Goal: Information Seeking & Learning: Get advice/opinions

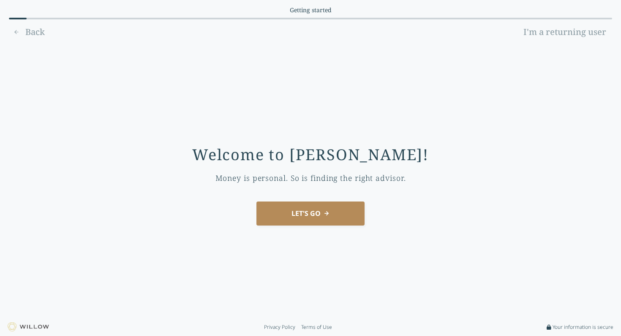
click at [319, 222] on button "LET'S GO" at bounding box center [310, 214] width 108 height 24
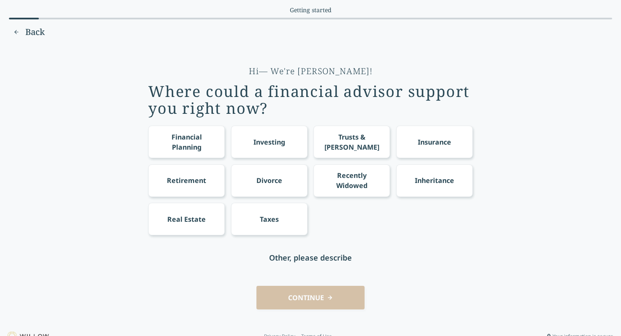
click at [188, 184] on div "Retirement" at bounding box center [186, 181] width 39 height 10
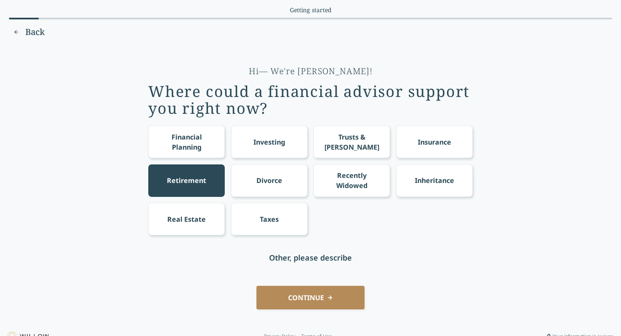
click at [301, 297] on button "CONTINUE" at bounding box center [310, 298] width 108 height 24
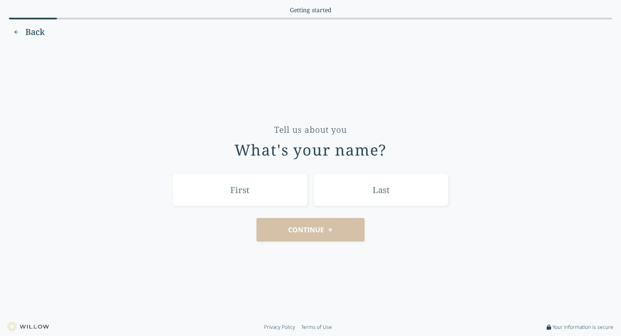
click at [274, 200] on input "text" at bounding box center [239, 189] width 135 height 33
type input "[PERSON_NAME]"
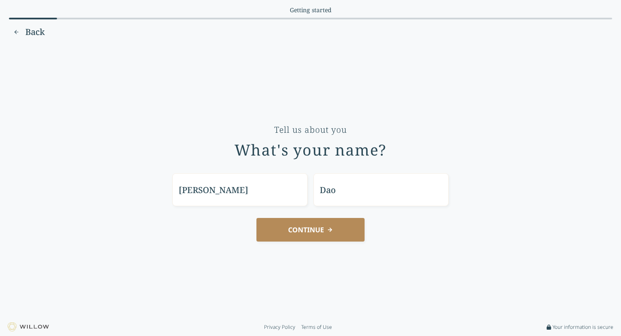
type input "Dao"
click at [287, 230] on button "CONTINUE" at bounding box center [310, 230] width 108 height 24
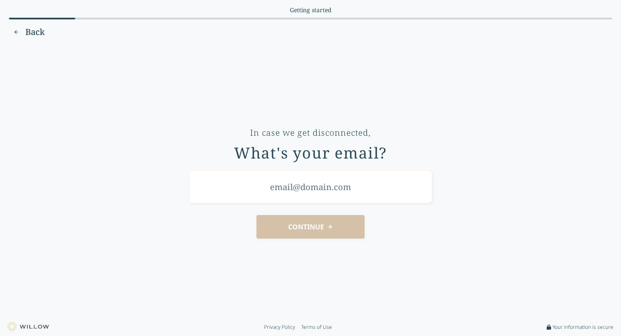
click at [360, 182] on input "email" at bounding box center [310, 187] width 243 height 33
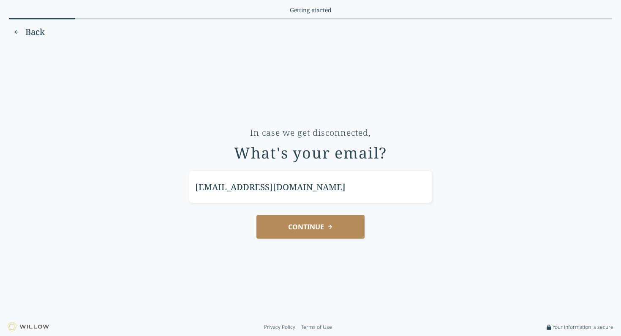
type input "[EMAIL_ADDRESS][DOMAIN_NAME]"
click at [256, 215] on button "CONTINUE" at bounding box center [310, 227] width 108 height 24
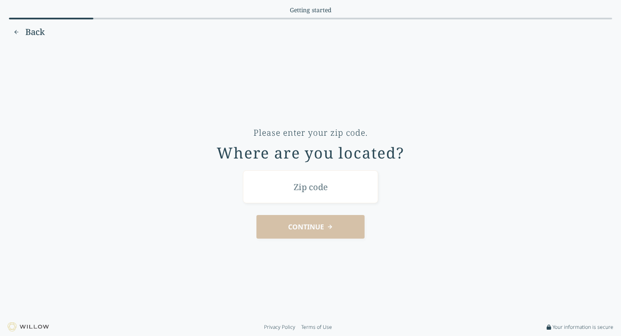
click at [341, 191] on input "text" at bounding box center [310, 187] width 135 height 33
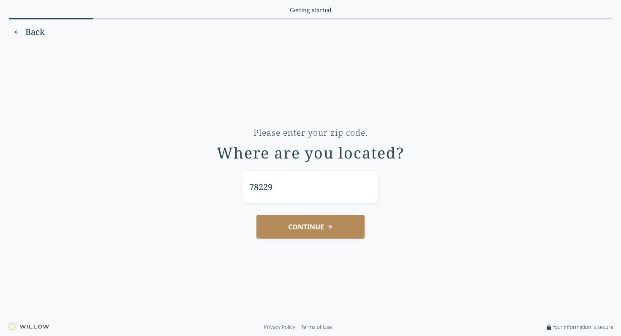
type input "78229"
click at [344, 225] on button "CONTINUE" at bounding box center [310, 227] width 108 height 24
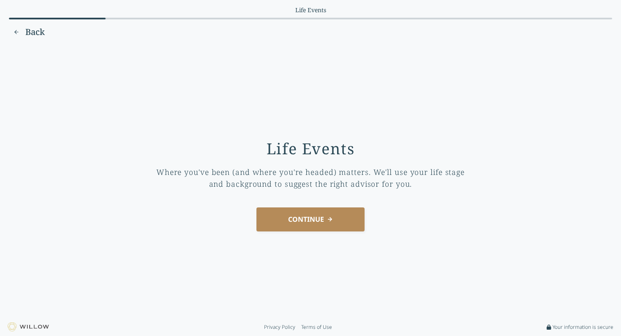
click at [314, 224] on button "CONTINUE" at bounding box center [310, 220] width 108 height 24
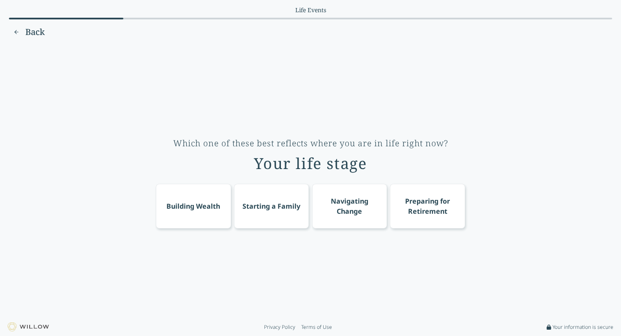
click at [179, 215] on div "Building Wealth" at bounding box center [193, 206] width 75 height 45
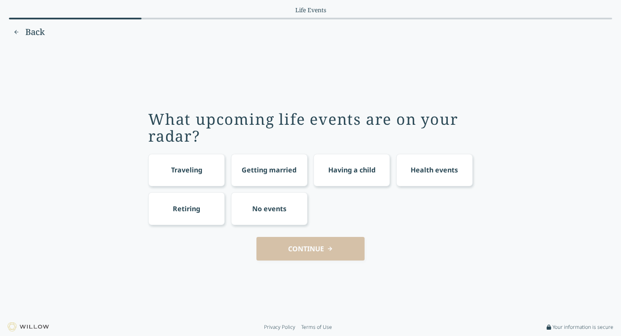
click at [447, 168] on div "Health events" at bounding box center [433, 170] width 47 height 10
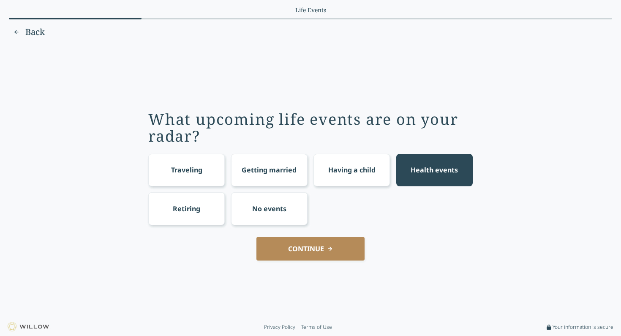
click at [309, 245] on button "CONTINUE" at bounding box center [310, 249] width 108 height 24
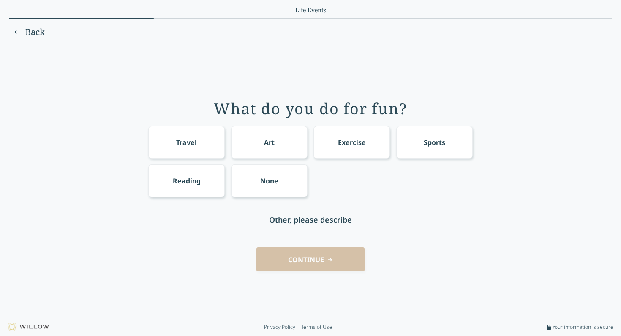
click at [203, 152] on div "Travel" at bounding box center [186, 142] width 76 height 33
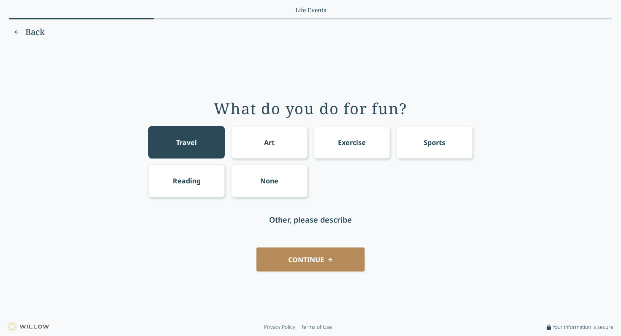
click at [174, 187] on div "Reading" at bounding box center [186, 181] width 76 height 33
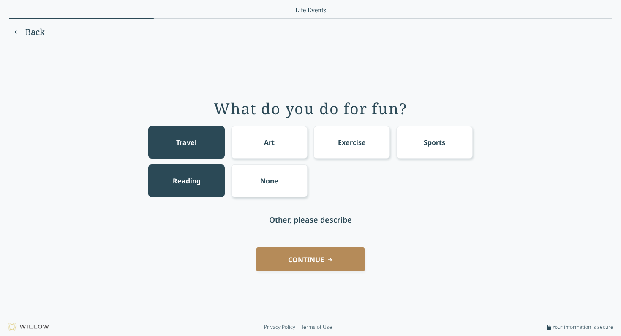
click at [301, 255] on button "CONTINUE" at bounding box center [310, 260] width 108 height 24
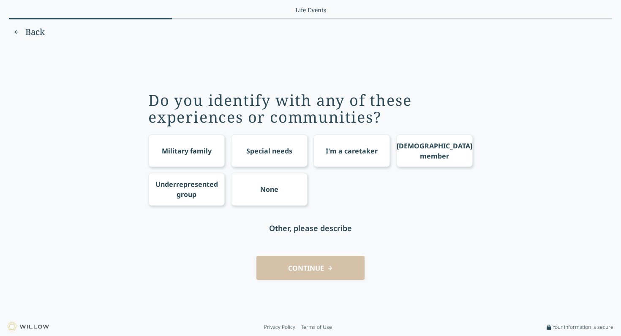
click at [211, 192] on div "Underrepresented group" at bounding box center [186, 189] width 62 height 20
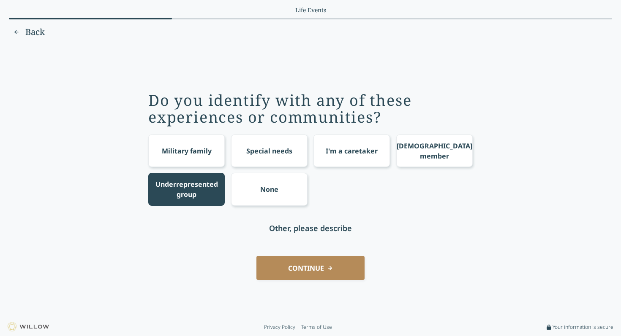
click at [306, 275] on button "CONTINUE" at bounding box center [310, 268] width 108 height 24
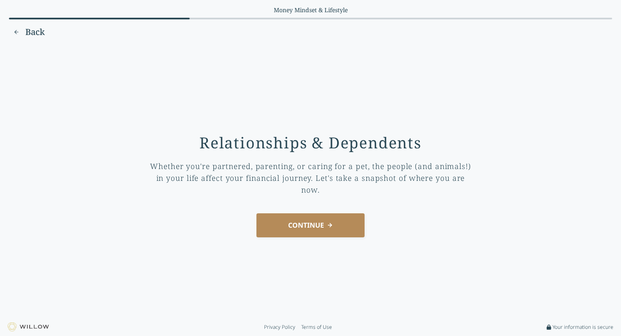
click at [321, 237] on button "CONTINUE" at bounding box center [310, 226] width 108 height 24
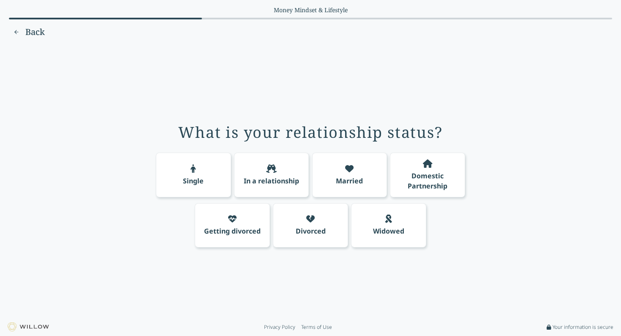
click at [425, 170] on div "Domestic Partnership" at bounding box center [427, 175] width 75 height 45
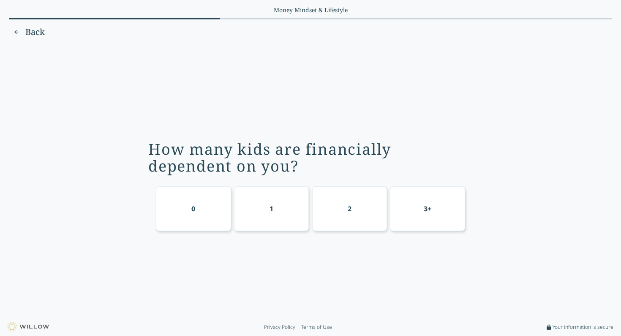
click at [198, 212] on div "0" at bounding box center [193, 209] width 75 height 45
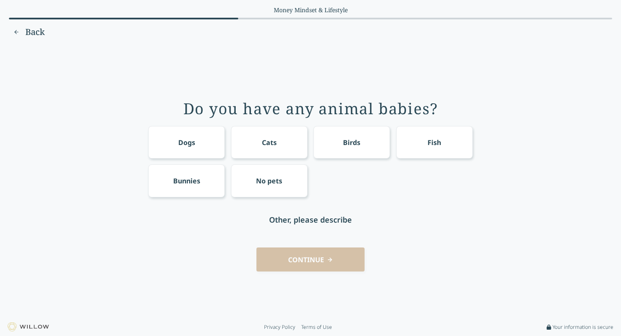
click at [190, 148] on div "Dogs" at bounding box center [186, 142] width 76 height 33
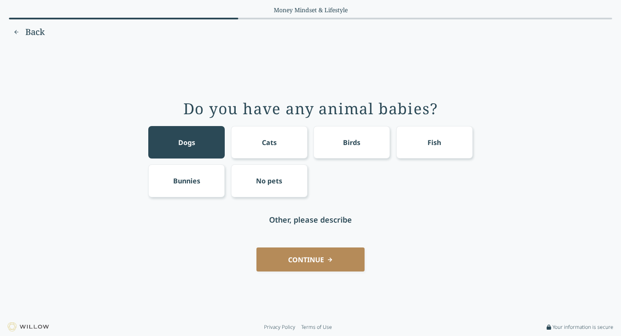
click at [302, 257] on button "CONTINUE" at bounding box center [310, 260] width 108 height 24
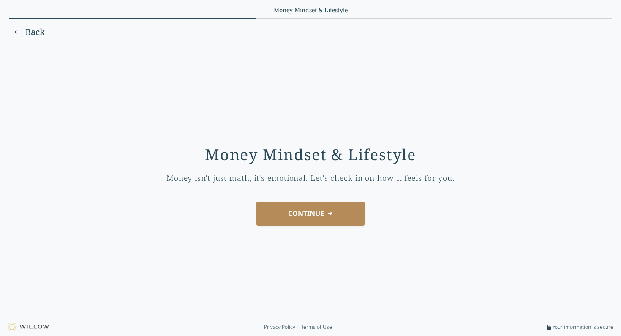
click at [312, 217] on button "CONTINUE" at bounding box center [310, 214] width 108 height 24
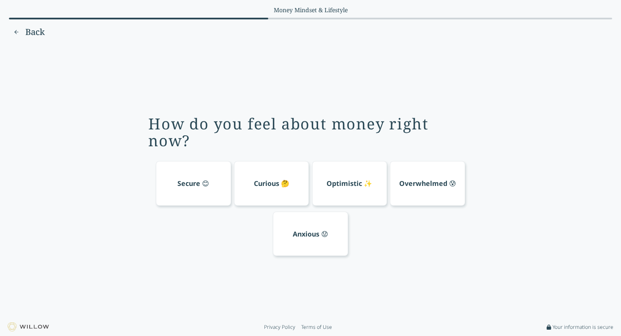
click at [279, 188] on div "Curious 🤔" at bounding box center [271, 184] width 35 height 10
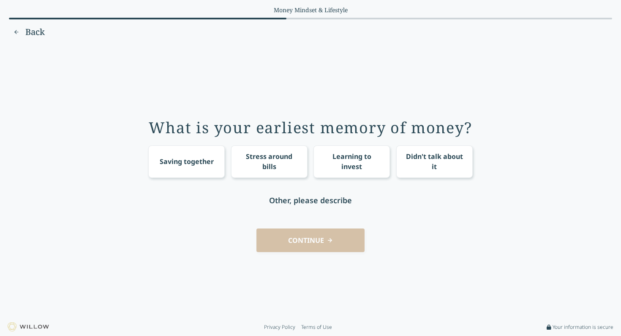
click at [423, 172] on div "Didn't talk about it" at bounding box center [434, 162] width 61 height 20
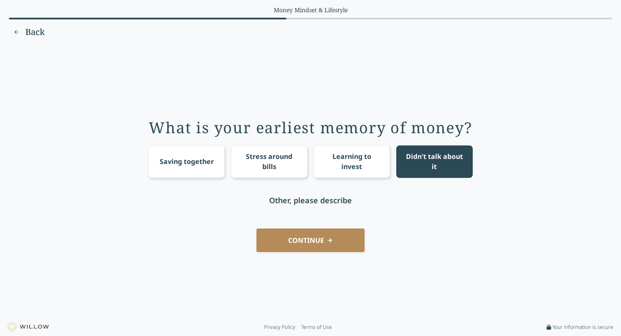
click at [321, 247] on button "CONTINUE" at bounding box center [310, 241] width 108 height 24
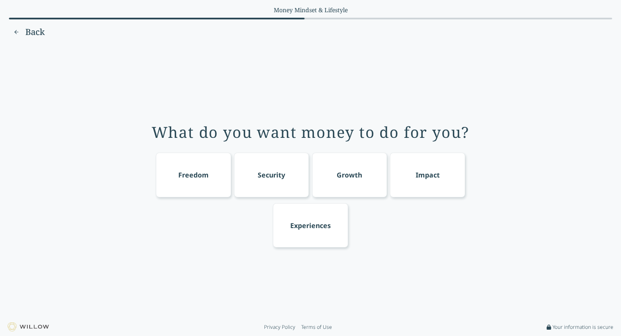
click at [202, 174] on div "Freedom" at bounding box center [193, 175] width 30 height 10
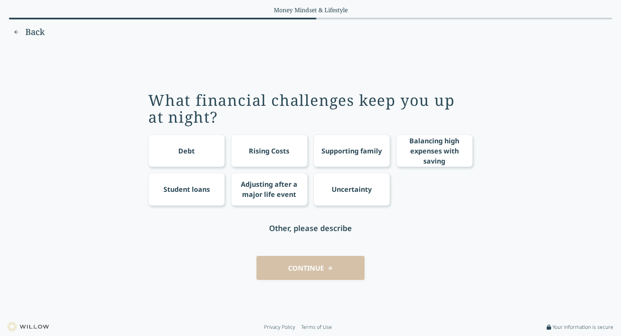
click at [292, 181] on div "Adjusting after a major life event" at bounding box center [268, 189] width 61 height 20
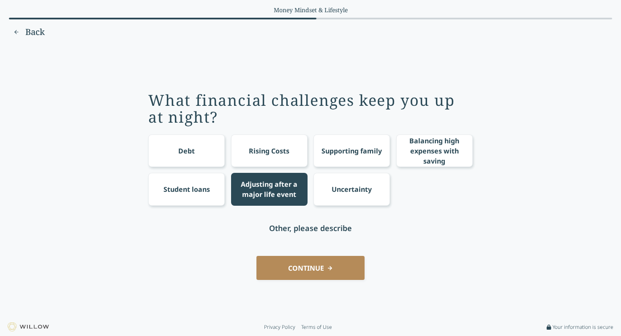
click at [281, 154] on div "Rising Costs" at bounding box center [269, 151] width 41 height 10
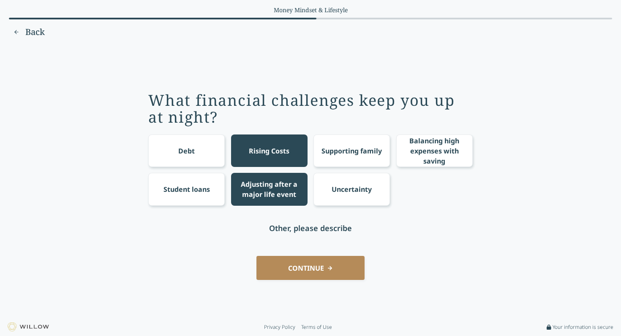
click at [207, 156] on div "Debt" at bounding box center [186, 151] width 76 height 33
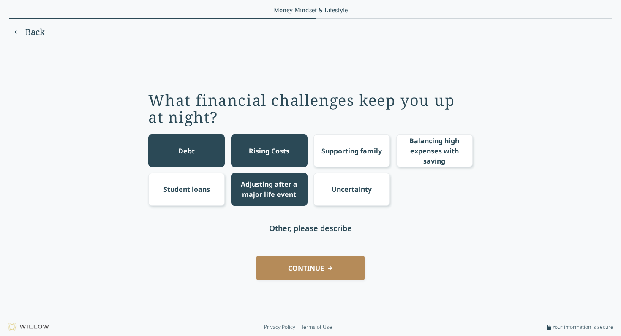
click at [341, 195] on div "Uncertainty" at bounding box center [351, 189] width 76 height 33
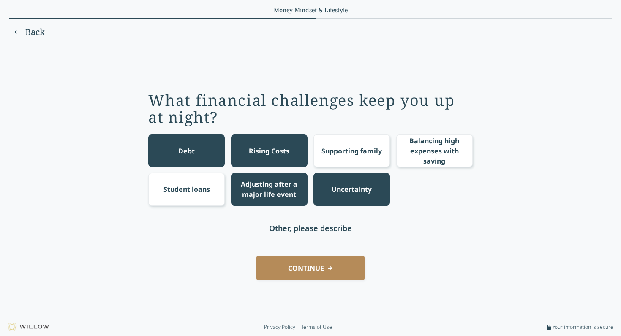
click at [314, 265] on button "CONTINUE" at bounding box center [310, 268] width 108 height 24
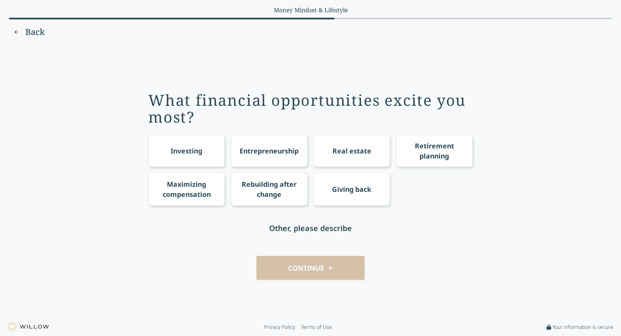
click at [423, 152] on div "Retirement planning" at bounding box center [434, 151] width 61 height 20
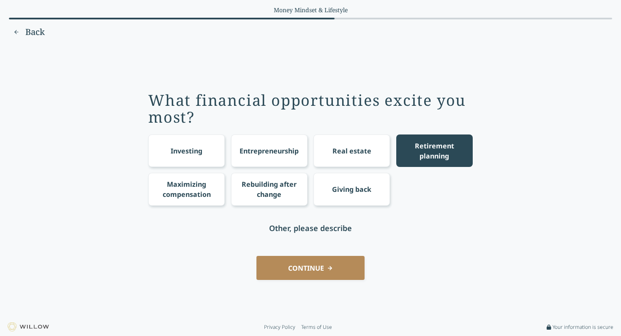
click at [254, 194] on div "Rebuilding after change" at bounding box center [268, 189] width 61 height 20
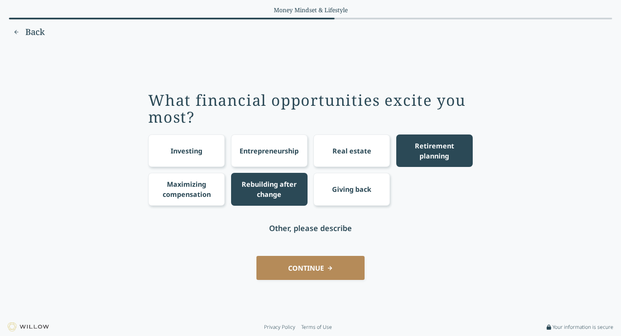
click at [188, 157] on div "Investing" at bounding box center [186, 151] width 76 height 33
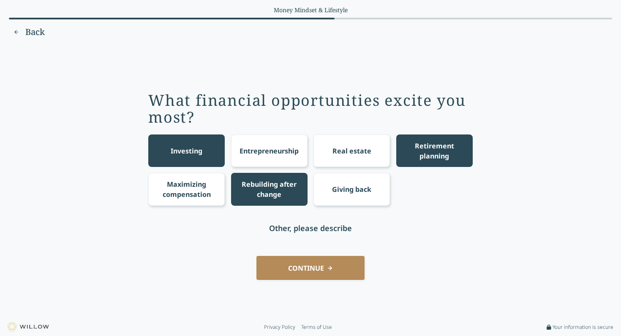
click at [341, 191] on div "Giving back" at bounding box center [351, 189] width 39 height 10
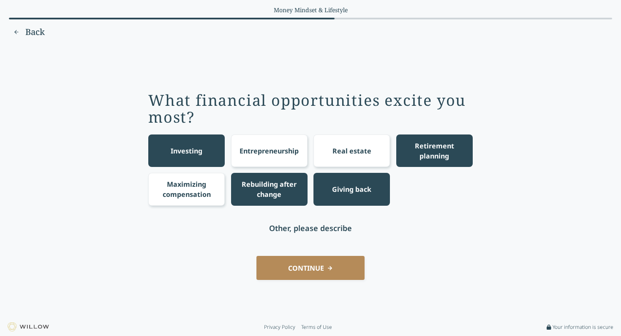
click at [319, 267] on button "CONTINUE" at bounding box center [310, 268] width 108 height 24
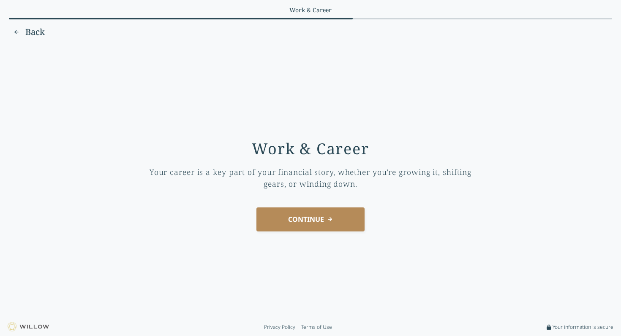
click at [317, 221] on button "CONTINUE" at bounding box center [310, 220] width 108 height 24
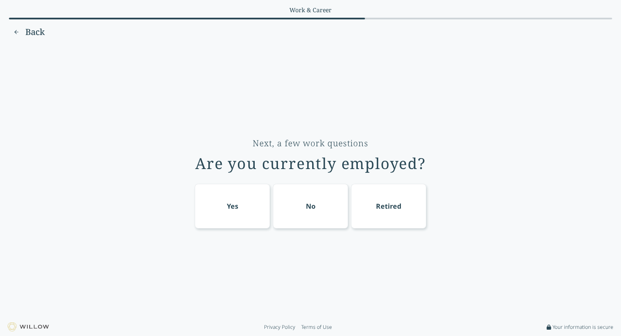
click at [249, 212] on div "Yes" at bounding box center [232, 206] width 75 height 45
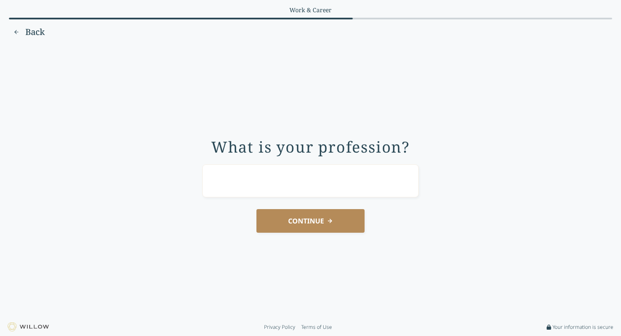
click at [270, 193] on input "text" at bounding box center [310, 181] width 216 height 33
type input "finance"
click at [275, 229] on button "CONTINUE" at bounding box center [310, 221] width 108 height 24
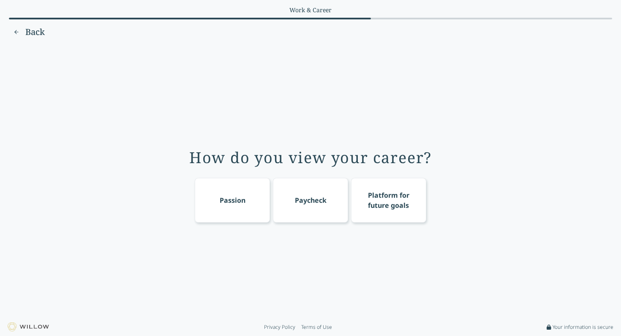
click at [238, 199] on div "Passion" at bounding box center [232, 200] width 26 height 10
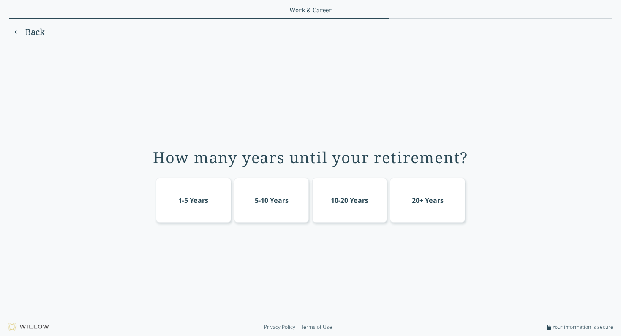
click at [350, 200] on div "10-20 Years" at bounding box center [350, 200] width 38 height 10
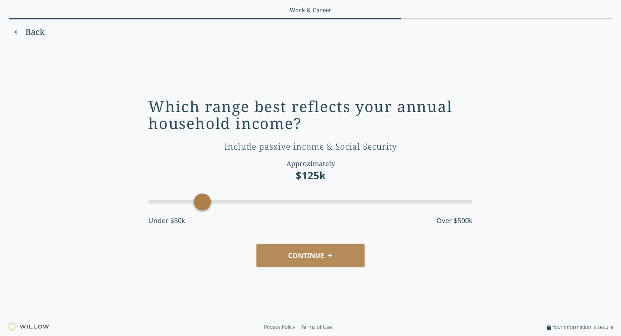
drag, startPoint x: 218, startPoint y: 204, endPoint x: 204, endPoint y: 202, distance: 14.0
click at [204, 202] on div "Accessibility label" at bounding box center [202, 202] width 17 height 17
drag, startPoint x: 204, startPoint y: 202, endPoint x: 216, endPoint y: 203, distance: 12.3
click at [216, 203] on div "Accessibility label" at bounding box center [220, 202] width 17 height 17
click at [335, 263] on button "CONTINUE" at bounding box center [310, 256] width 108 height 24
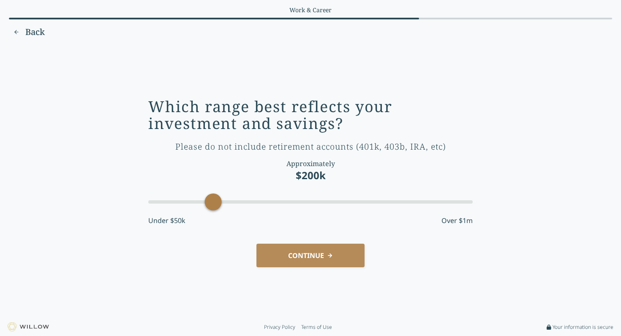
drag, startPoint x: 184, startPoint y: 198, endPoint x: 209, endPoint y: 205, distance: 25.5
click at [209, 205] on div "Accessibility label" at bounding box center [213, 202] width 17 height 17
click at [339, 257] on button "CONTINUE" at bounding box center [310, 256] width 108 height 24
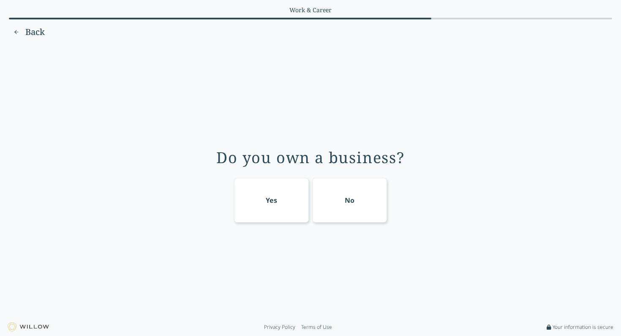
click at [295, 196] on div "Yes" at bounding box center [271, 200] width 75 height 45
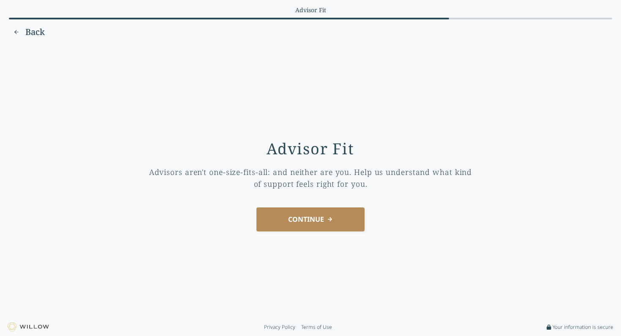
click at [322, 222] on button "CONTINUE" at bounding box center [310, 220] width 108 height 24
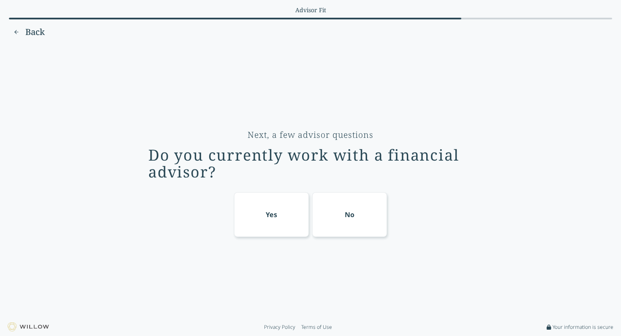
click at [329, 214] on div "No" at bounding box center [349, 214] width 75 height 45
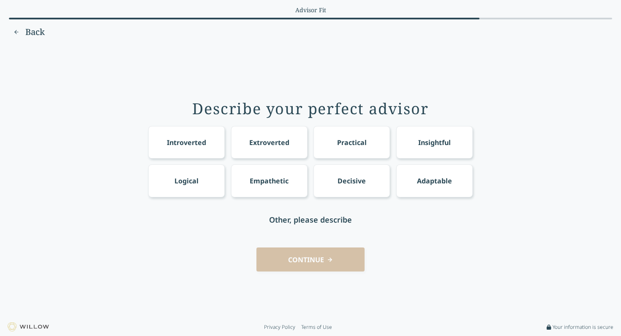
click at [255, 184] on div "Empathetic" at bounding box center [268, 181] width 39 height 10
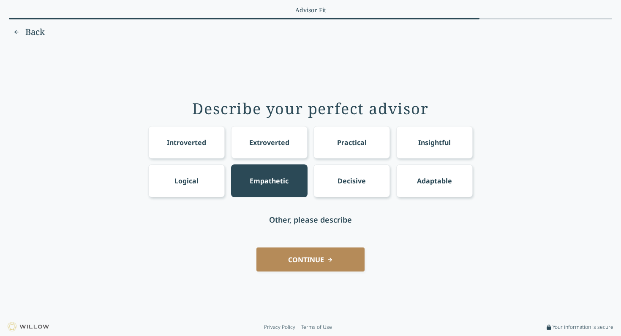
click at [431, 175] on div "Adaptable" at bounding box center [434, 181] width 76 height 33
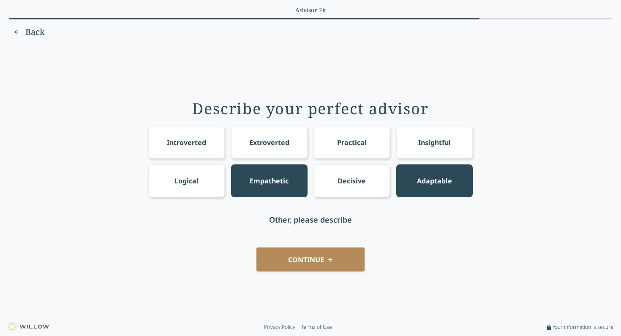
click at [432, 142] on div "Insightful" at bounding box center [434, 143] width 33 height 10
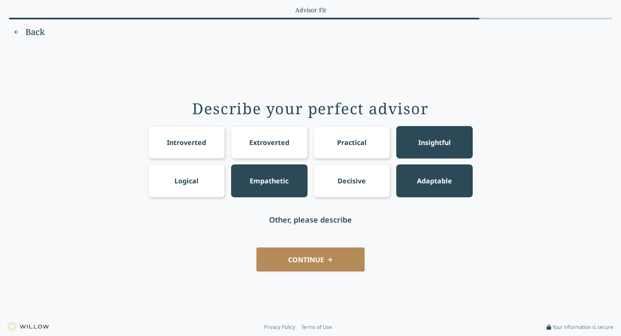
click at [303, 259] on button "CONTINUE" at bounding box center [310, 260] width 108 height 24
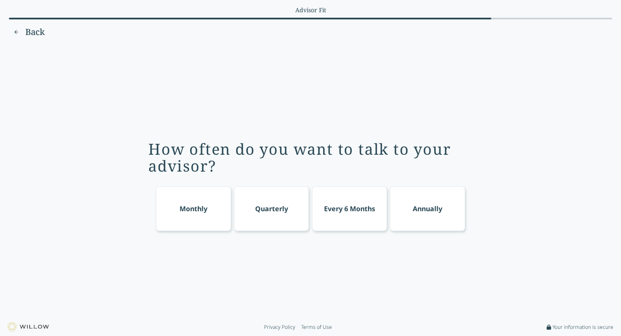
click at [433, 200] on div "Annually" at bounding box center [427, 209] width 75 height 45
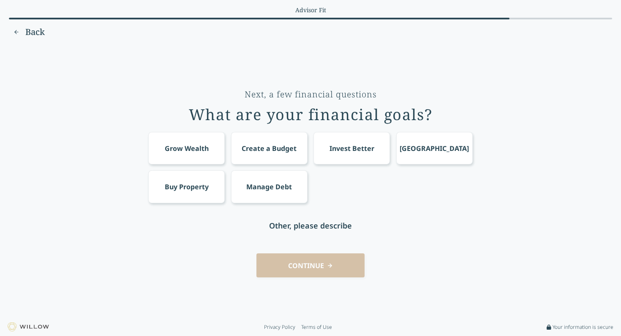
click at [196, 160] on div "Grow Wealth" at bounding box center [186, 148] width 76 height 33
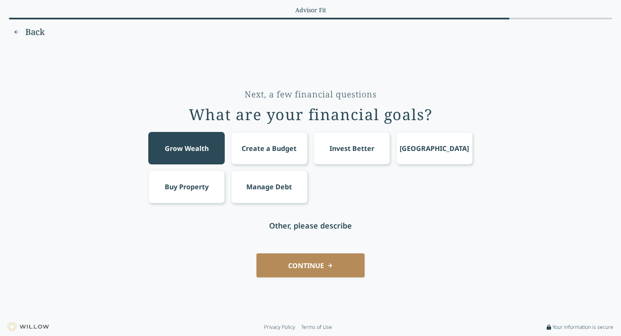
click at [369, 154] on div "Invest Better" at bounding box center [351, 148] width 76 height 33
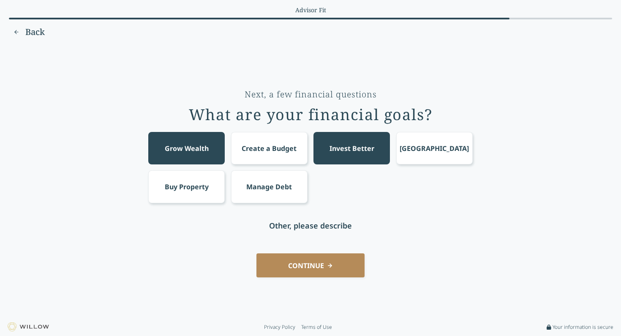
click at [306, 268] on button "CONTINUE" at bounding box center [310, 266] width 108 height 24
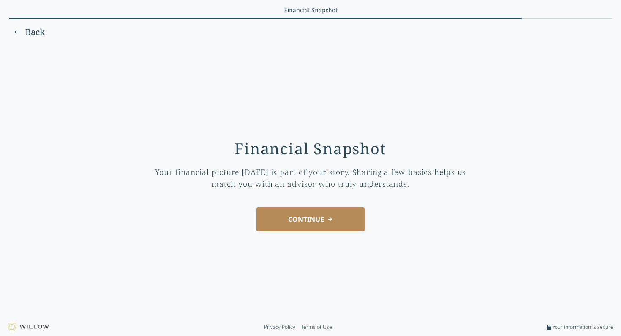
click at [317, 219] on button "CONTINUE" at bounding box center [310, 220] width 108 height 24
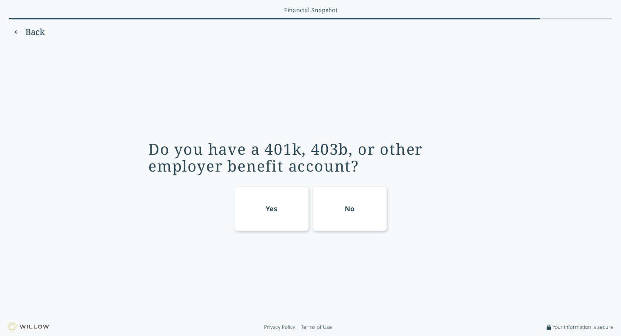
click at [283, 215] on div "Yes" at bounding box center [271, 209] width 75 height 45
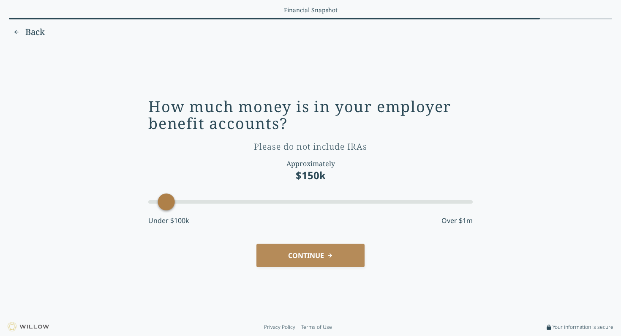
drag, startPoint x: 204, startPoint y: 198, endPoint x: 173, endPoint y: 197, distance: 31.2
click at [173, 197] on div "Accessibility label" at bounding box center [166, 202] width 17 height 17
click at [304, 258] on button "CONTINUE" at bounding box center [310, 256] width 108 height 24
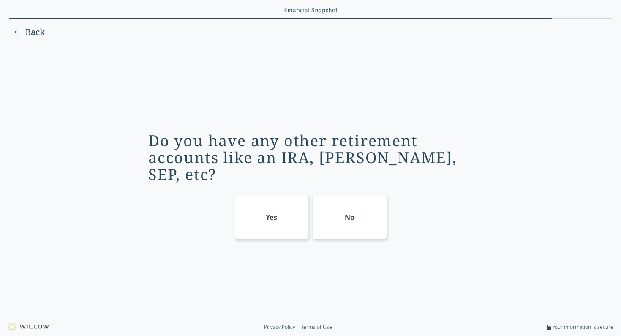
click at [281, 209] on div "Yes" at bounding box center [271, 217] width 75 height 45
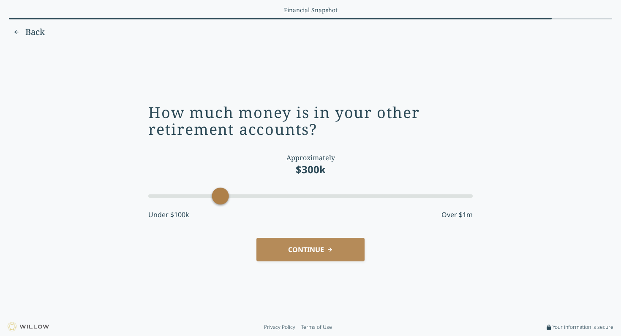
drag, startPoint x: 296, startPoint y: 199, endPoint x: 227, endPoint y: 192, distance: 70.0
click at [226, 192] on div "Accessibility label" at bounding box center [220, 196] width 17 height 17
click at [339, 252] on button "CONTINUE" at bounding box center [310, 250] width 108 height 24
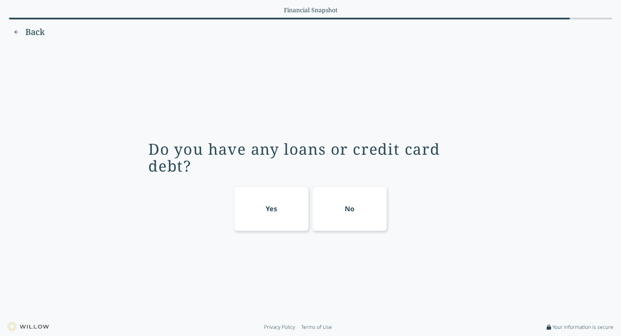
click at [284, 207] on div "Yes" at bounding box center [271, 209] width 75 height 45
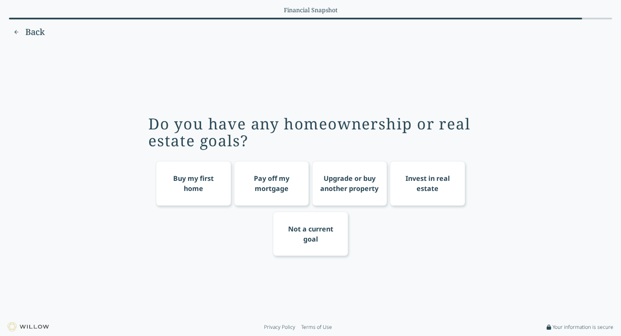
click at [321, 228] on div "Not a current goal" at bounding box center [311, 234] width 60 height 20
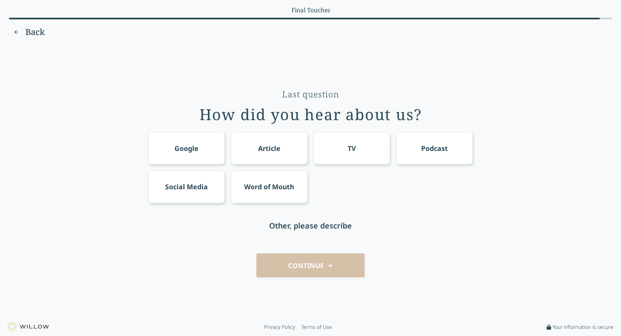
click at [184, 192] on div "Social Media" at bounding box center [186, 187] width 76 height 33
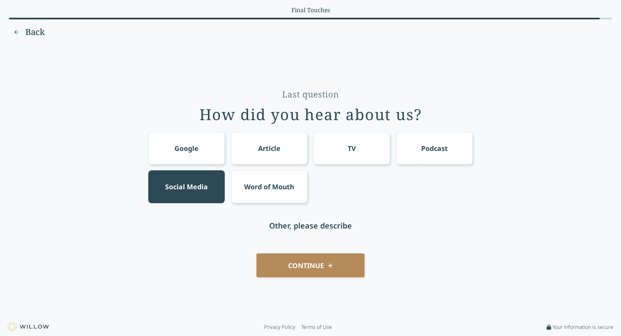
click at [309, 275] on button "CONTINUE" at bounding box center [310, 266] width 108 height 24
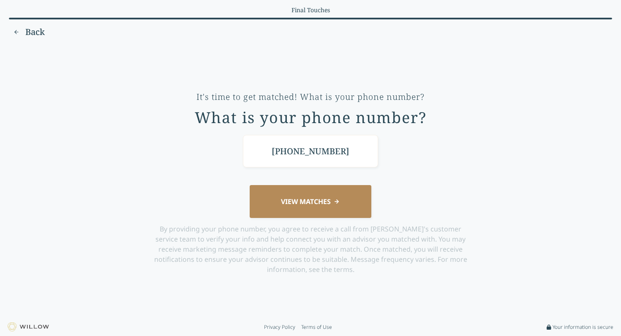
type input "[PHONE_NUMBER]"
click at [310, 214] on button "VIEW MATCHES" at bounding box center [310, 201] width 122 height 33
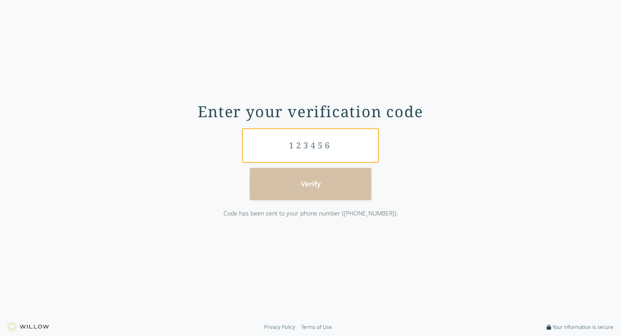
click at [308, 143] on input "text" at bounding box center [310, 145] width 135 height 33
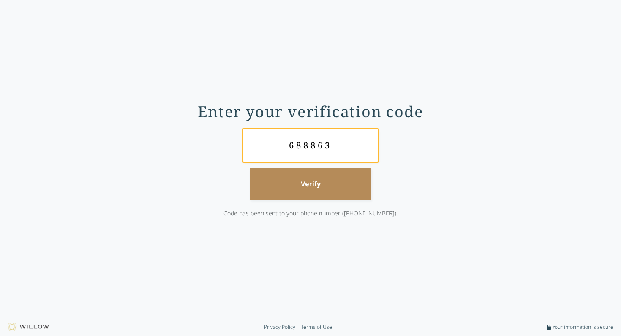
type input "688863"
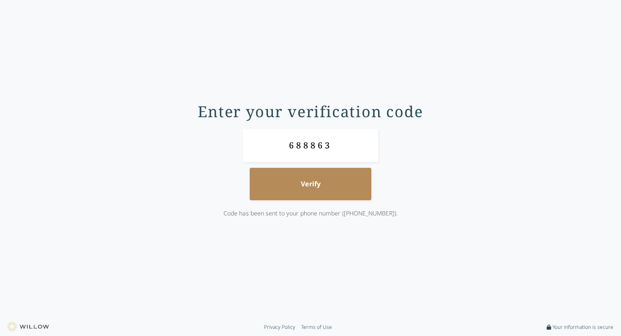
click at [306, 180] on button "Verify" at bounding box center [310, 184] width 122 height 33
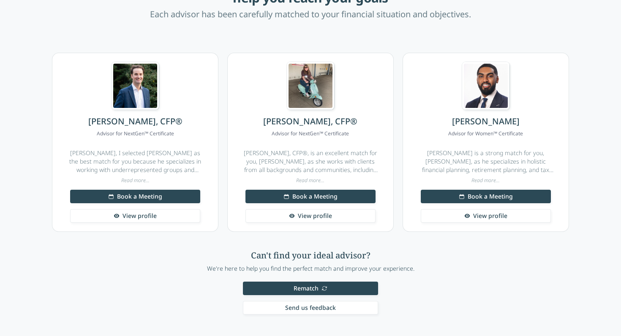
scroll to position [84, 0]
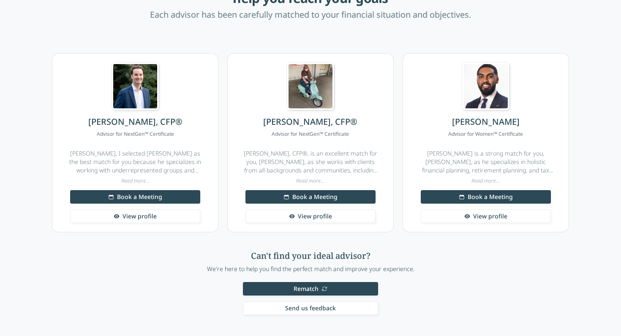
click at [303, 216] on span "View profile" at bounding box center [315, 216] width 34 height 8
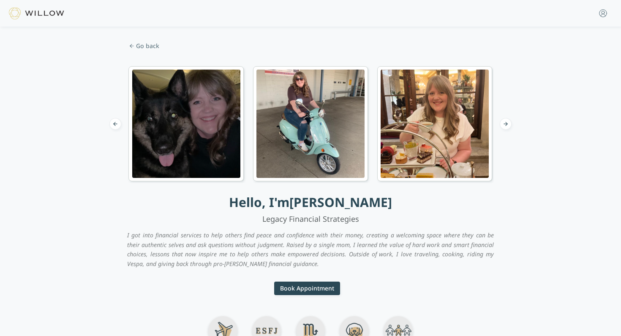
click at [143, 48] on span "Go back" at bounding box center [307, 46] width 360 height 14
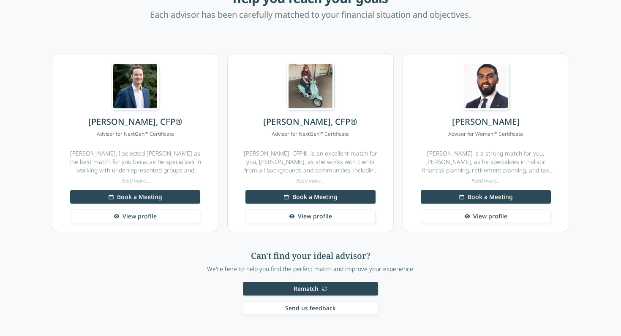
click at [143, 218] on span "View profile" at bounding box center [139, 216] width 34 height 8
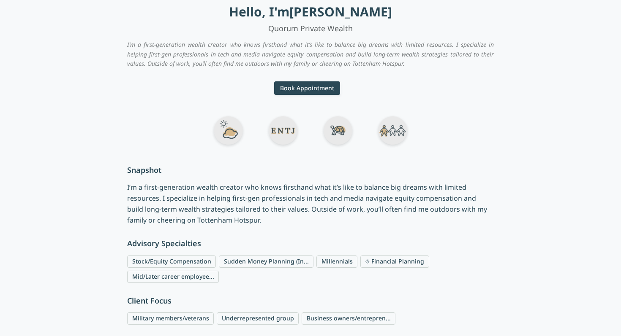
scroll to position [179, 0]
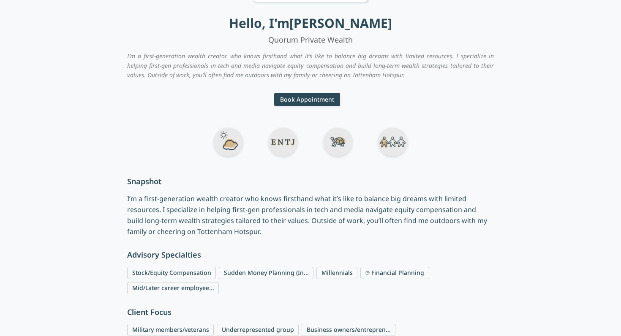
scroll to position [84, 0]
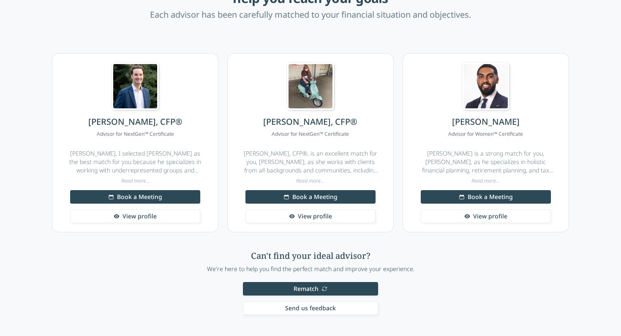
click at [478, 216] on span "View profile" at bounding box center [490, 216] width 34 height 8
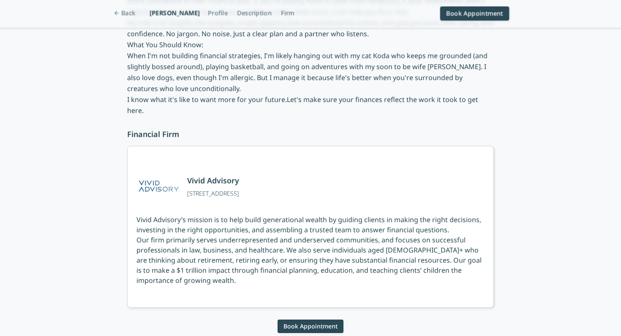
scroll to position [745, 0]
